Goal: Transaction & Acquisition: Purchase product/service

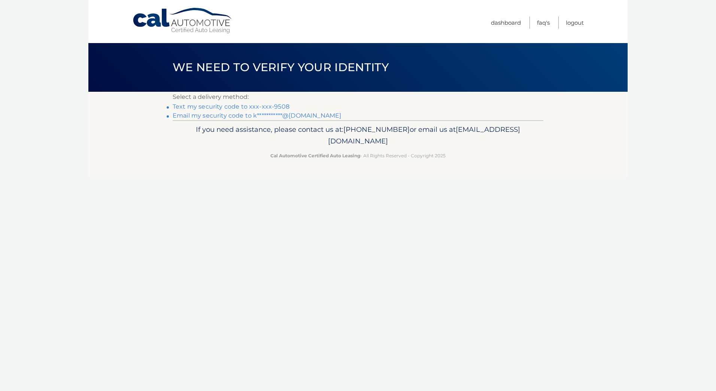
click at [189, 104] on link "Text my security code to xxx-xxx-9508" at bounding box center [231, 106] width 117 height 7
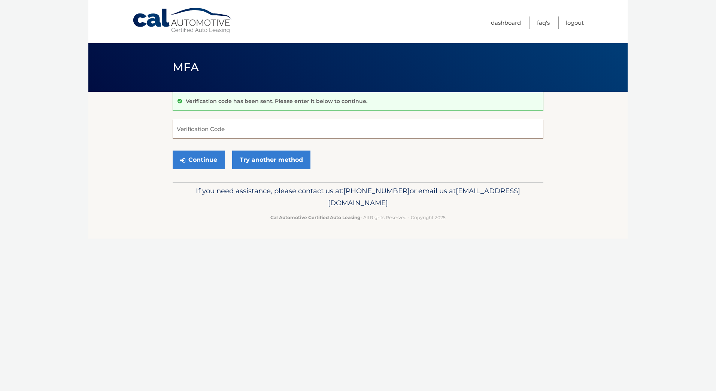
click at [294, 127] on input "Verification Code" at bounding box center [358, 129] width 371 height 19
type input "396065"
click at [173, 151] on button "Continue" at bounding box center [199, 160] width 52 height 19
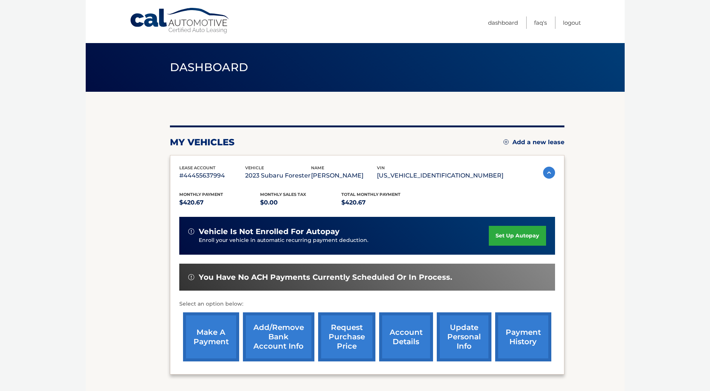
click at [211, 333] on link "make a payment" at bounding box center [211, 336] width 56 height 49
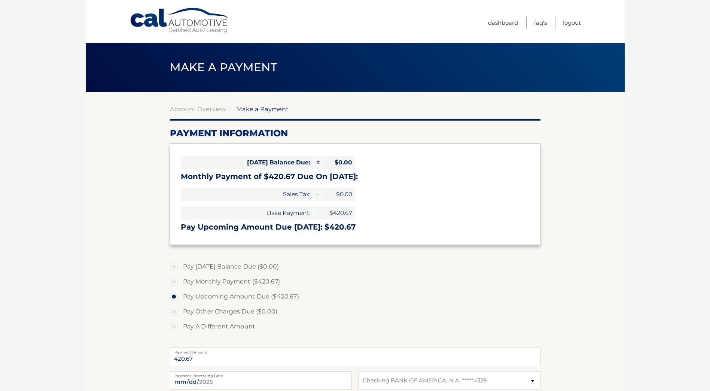
select select "OTJjMWUwY2ItY2U5Ny00N2MwLWFiMGQtMTRjYjFhNDVkYzI3"
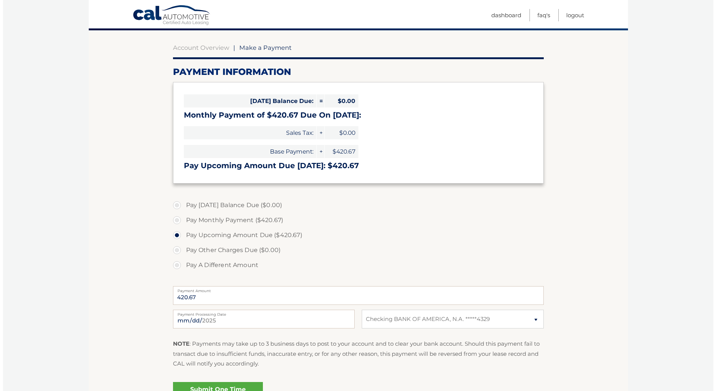
scroll to position [75, 0]
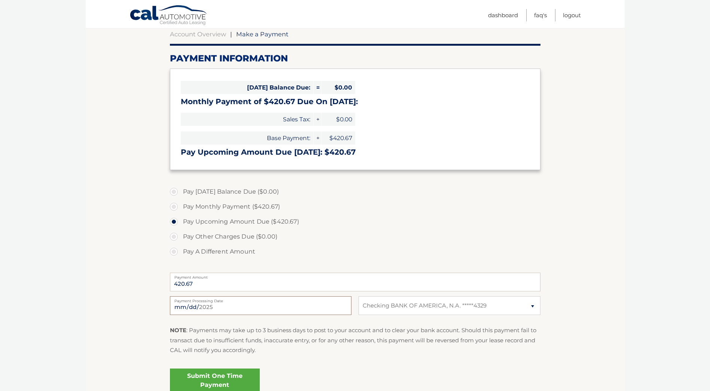
click at [216, 305] on input "2025-09-15" at bounding box center [261, 305] width 182 height 19
click at [324, 249] on label "Pay A Different Amount" at bounding box center [355, 251] width 371 height 15
click at [180, 249] on input "Pay A Different Amount" at bounding box center [176, 250] width 7 height 12
radio input "true"
click at [219, 377] on link "Submit One Time Payment" at bounding box center [215, 380] width 90 height 24
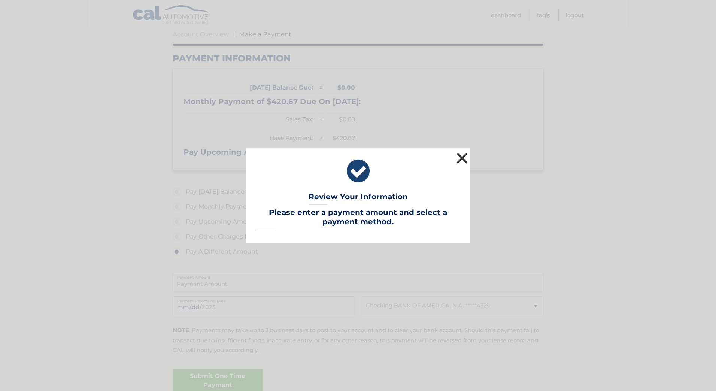
click at [459, 157] on button "×" at bounding box center [462, 158] width 15 height 15
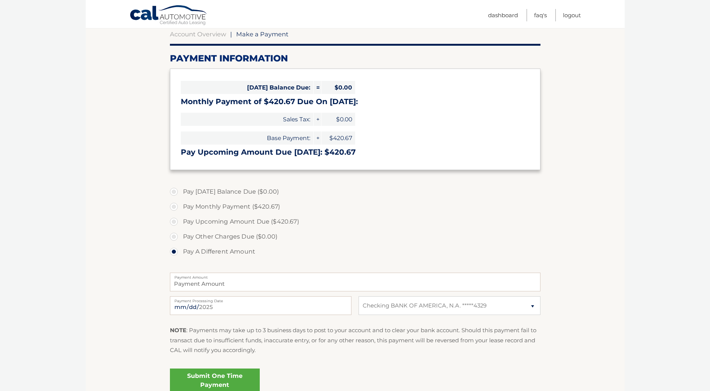
click at [263, 277] on label "Payment Amount" at bounding box center [355, 276] width 371 height 6
click at [263, 277] on input "Payment Amount" at bounding box center [355, 282] width 371 height 19
type input "420.67"
click at [437, 309] on select "Select Bank Account Checking BANK OF AMERICA, N.A. *****4329" at bounding box center [450, 305] width 182 height 19
click at [359, 296] on select "Select Bank Account Checking BANK OF AMERICA, N.A. *****4329" at bounding box center [450, 305] width 182 height 19
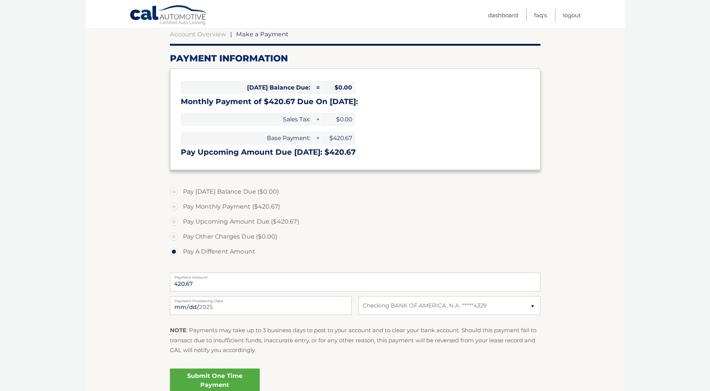
click at [218, 381] on link "Submit One Time Payment" at bounding box center [215, 380] width 90 height 24
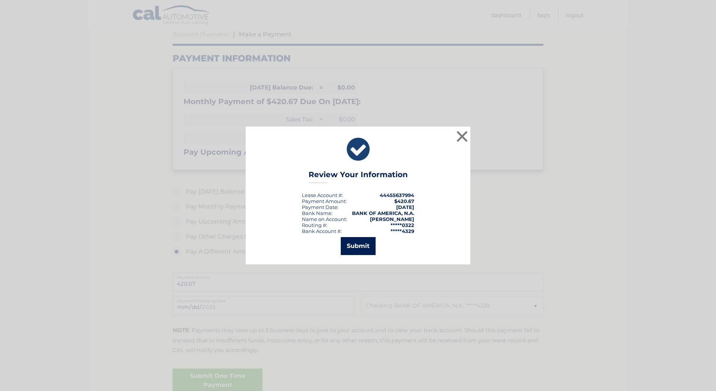
click at [353, 244] on button "Submit" at bounding box center [358, 246] width 35 height 18
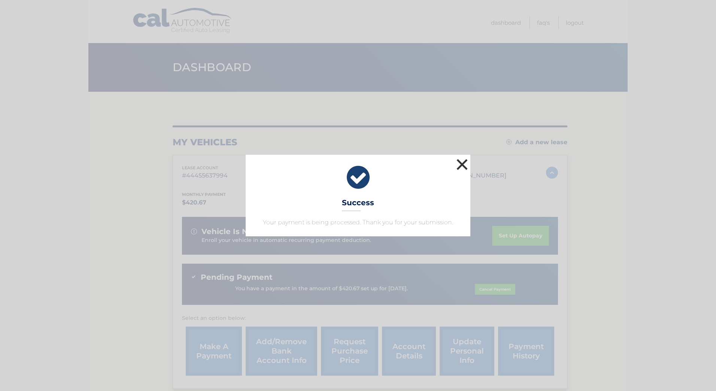
click at [459, 163] on button "×" at bounding box center [462, 164] width 15 height 15
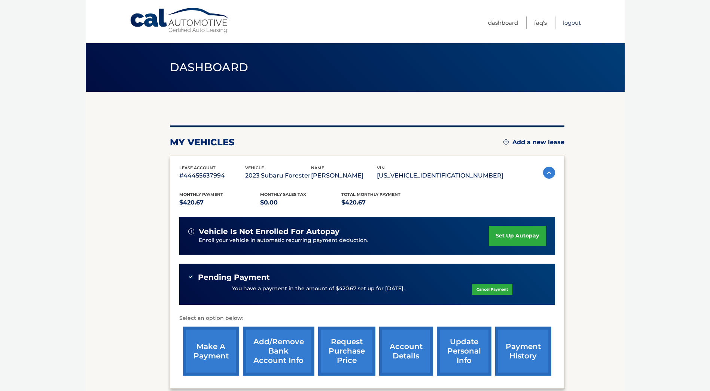
click at [573, 23] on link "Logout" at bounding box center [572, 22] width 18 height 12
